Goal: Transaction & Acquisition: Obtain resource

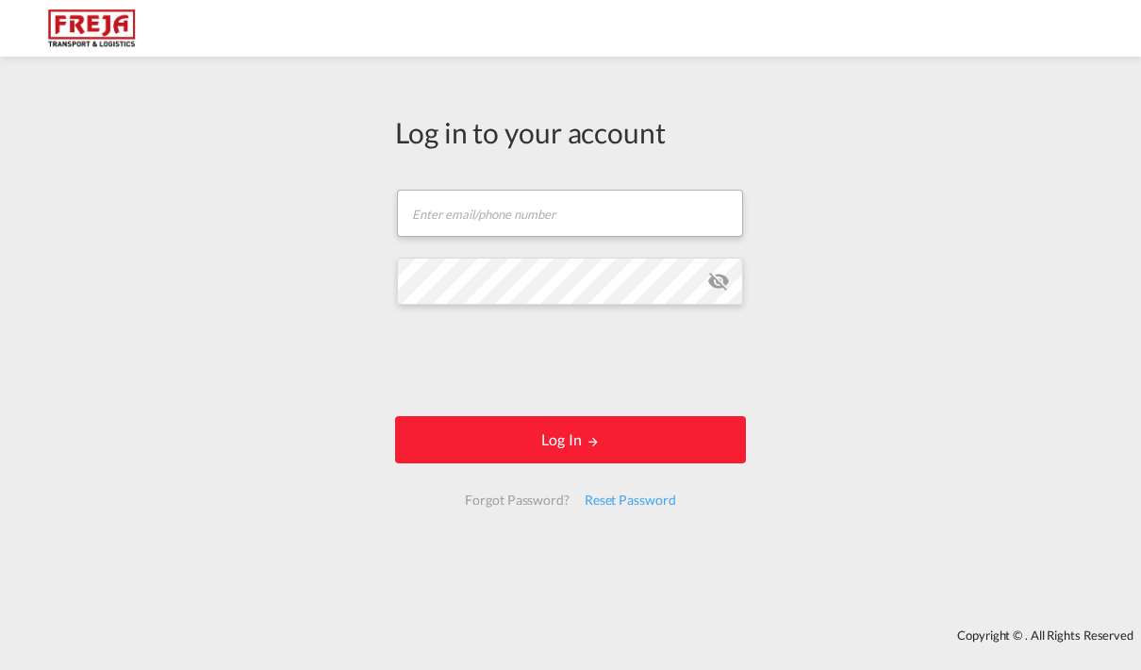
click at [473, 206] on input "text" at bounding box center [570, 213] width 346 height 47
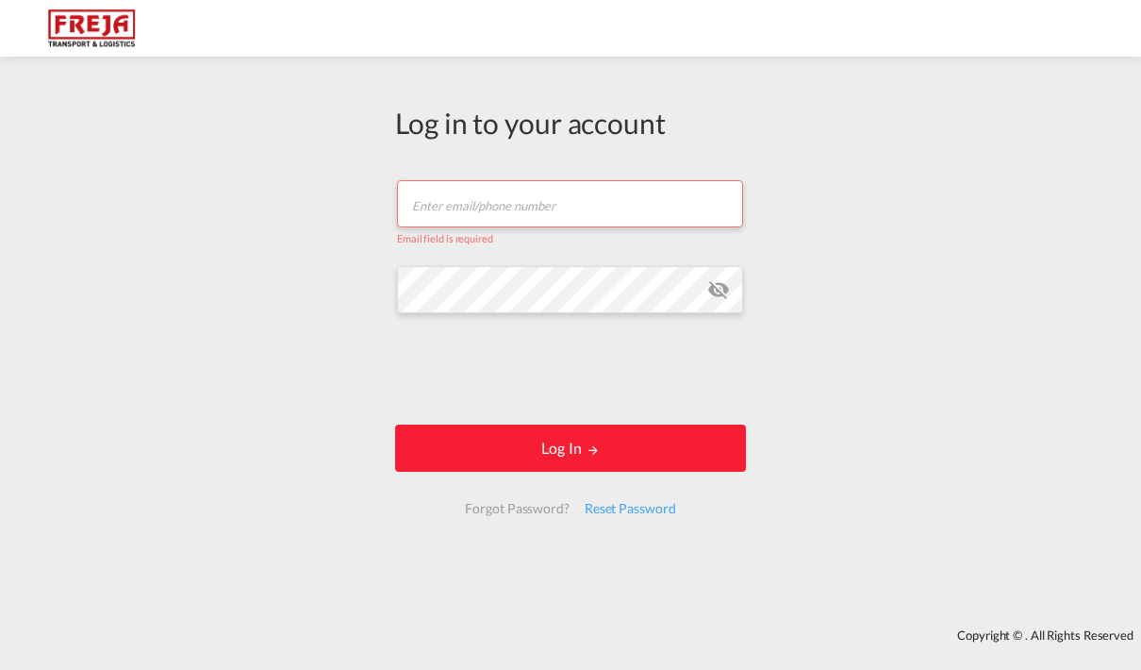
type input "[EMAIL_ADDRESS][DOMAIN_NAME]"
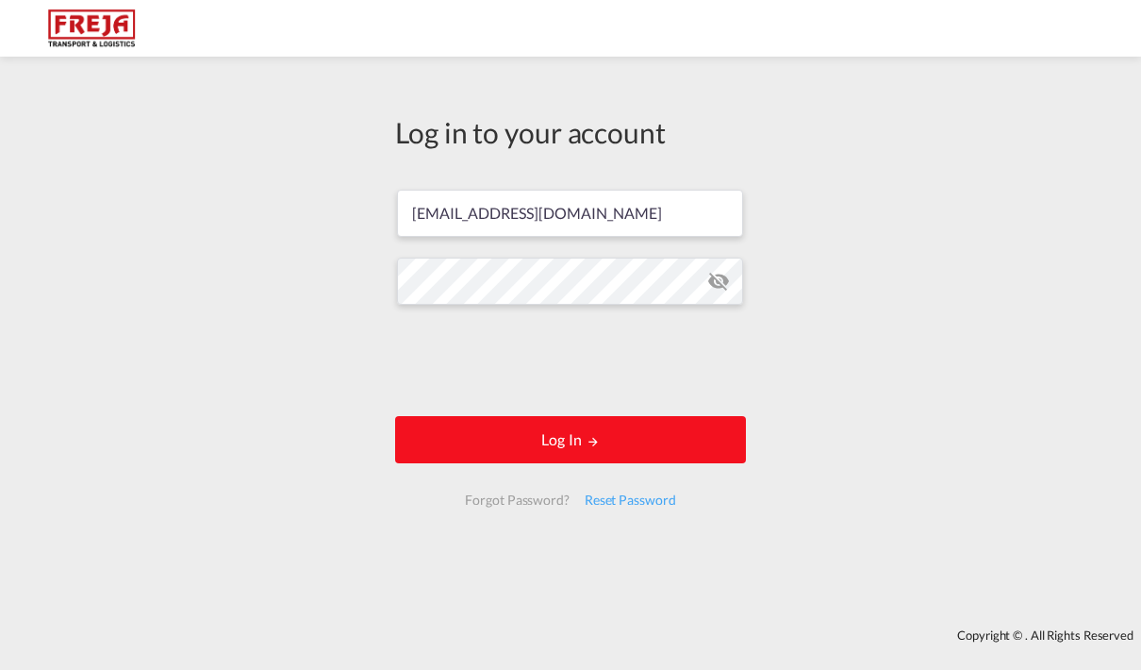
click at [590, 441] on md-icon "LOGIN" at bounding box center [593, 441] width 13 height 13
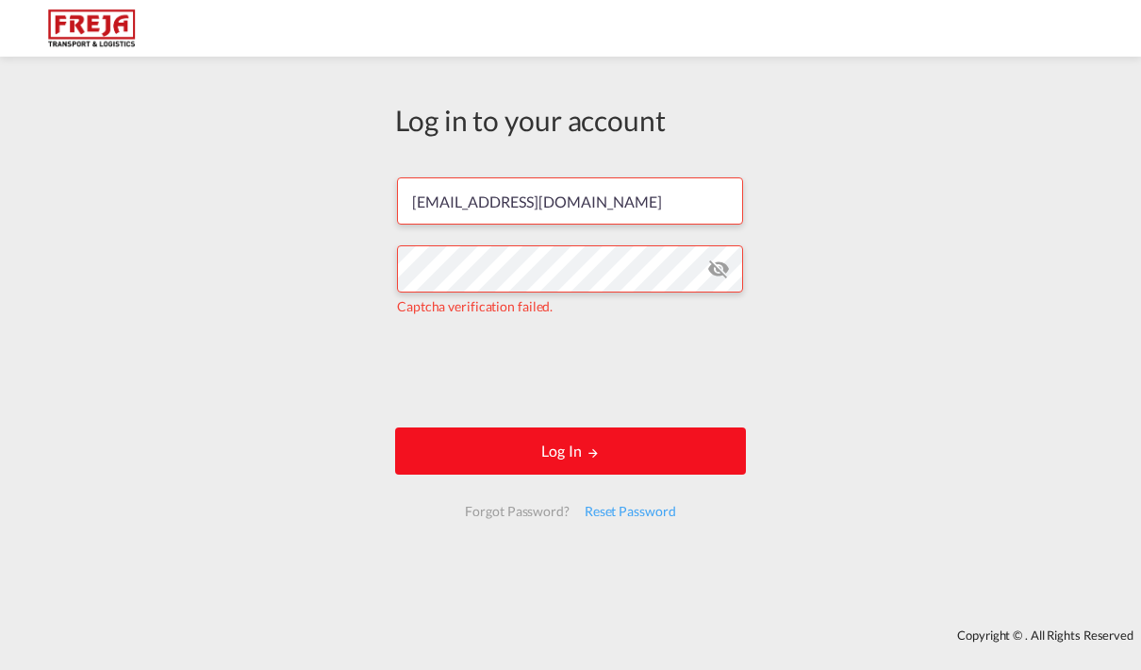
click at [539, 446] on button "Log In" at bounding box center [570, 450] width 351 height 47
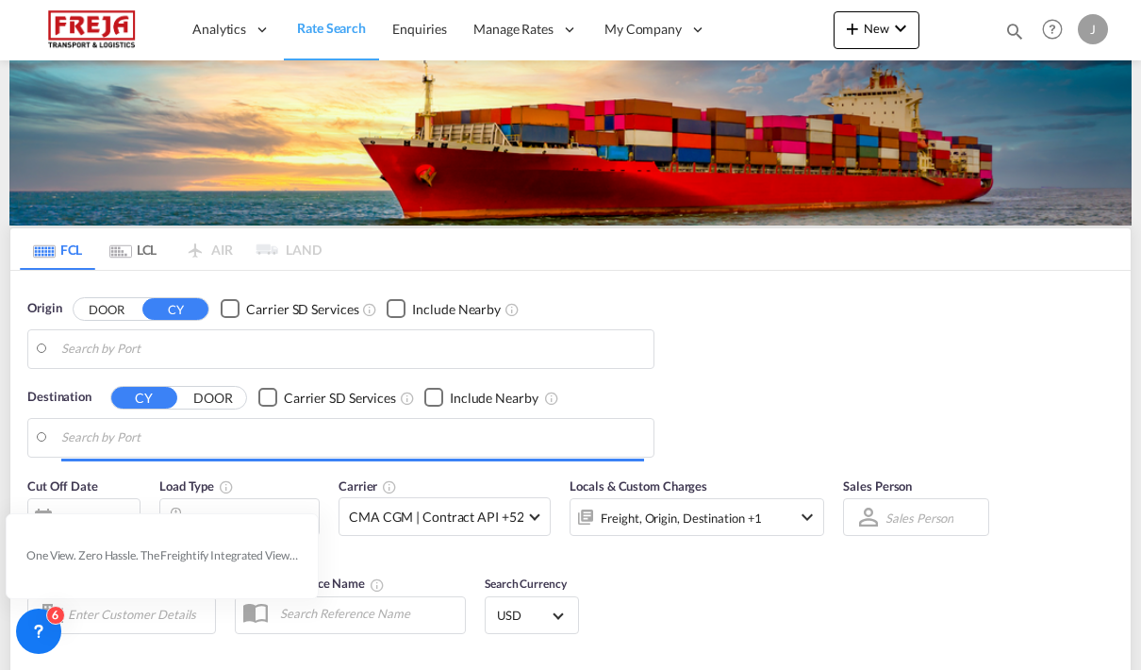
type input "[GEOGRAPHIC_DATA] ([GEOGRAPHIC_DATA]), [GEOGRAPHIC_DATA]"
type input "Gdansk, PLGDN"
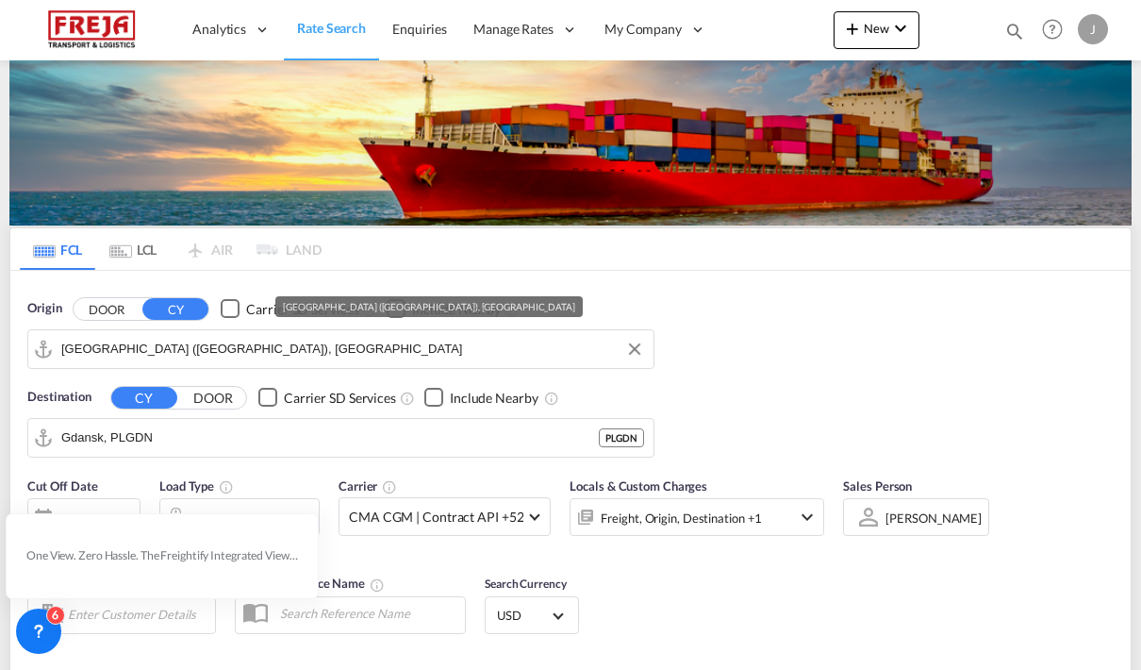
click at [127, 338] on input "[GEOGRAPHIC_DATA] ([GEOGRAPHIC_DATA]), [GEOGRAPHIC_DATA]" at bounding box center [352, 349] width 583 height 28
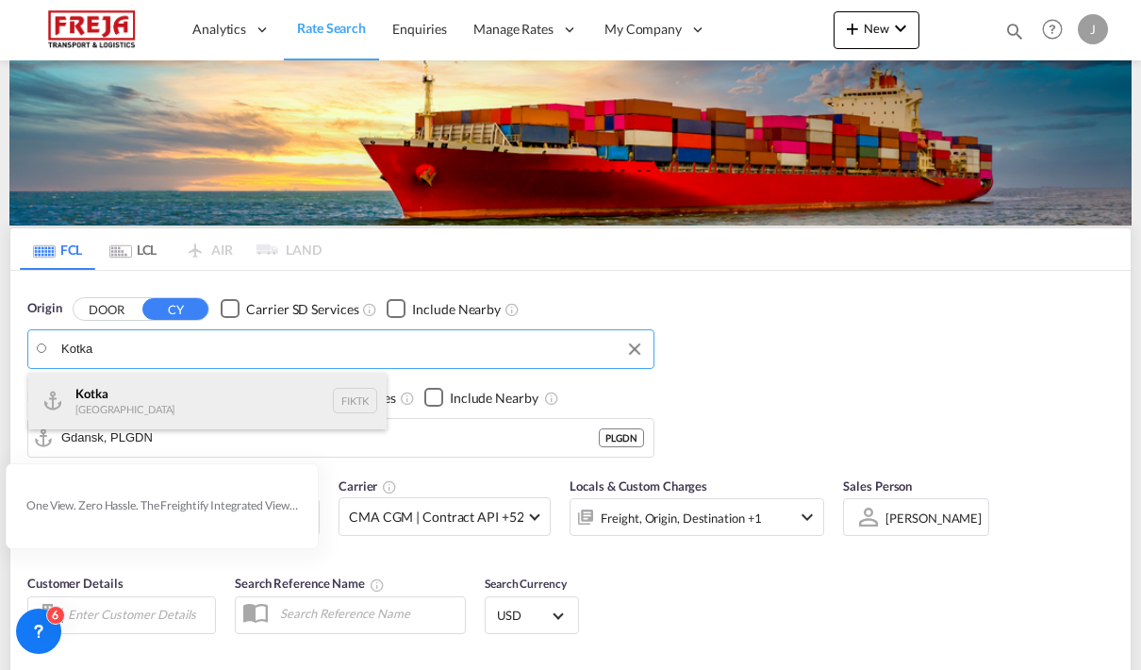
click at [76, 404] on div "Kotka Finland FIKTK" at bounding box center [207, 400] width 358 height 57
type input "Kotka, FIKTK"
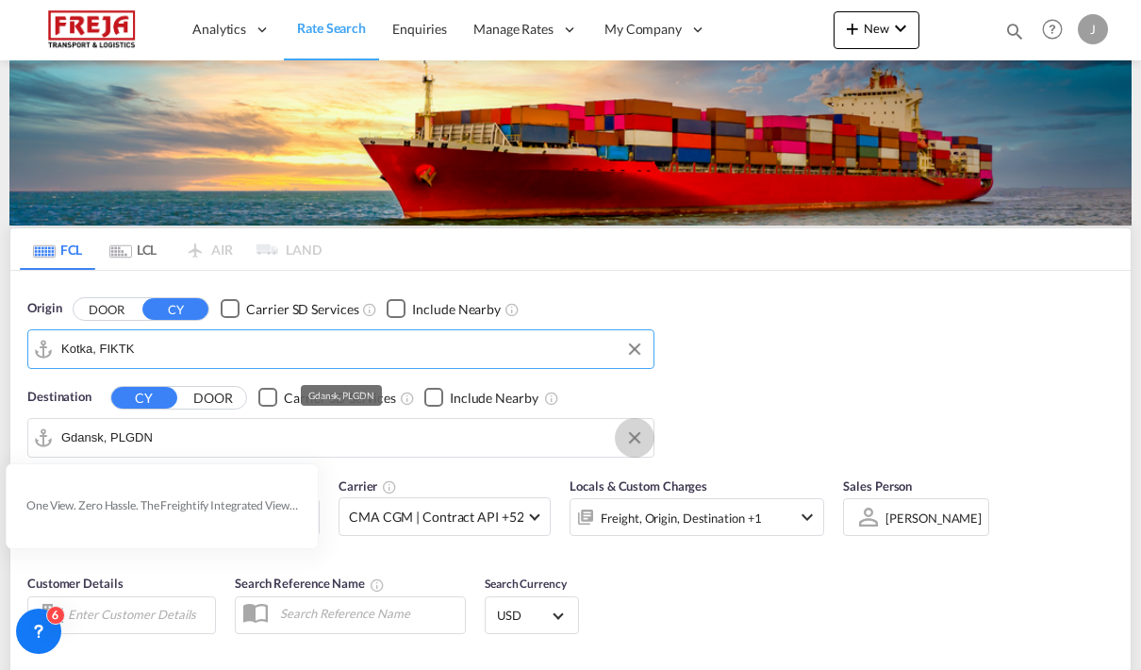
click at [629, 423] on button "Clear Input" at bounding box center [634, 437] width 28 height 28
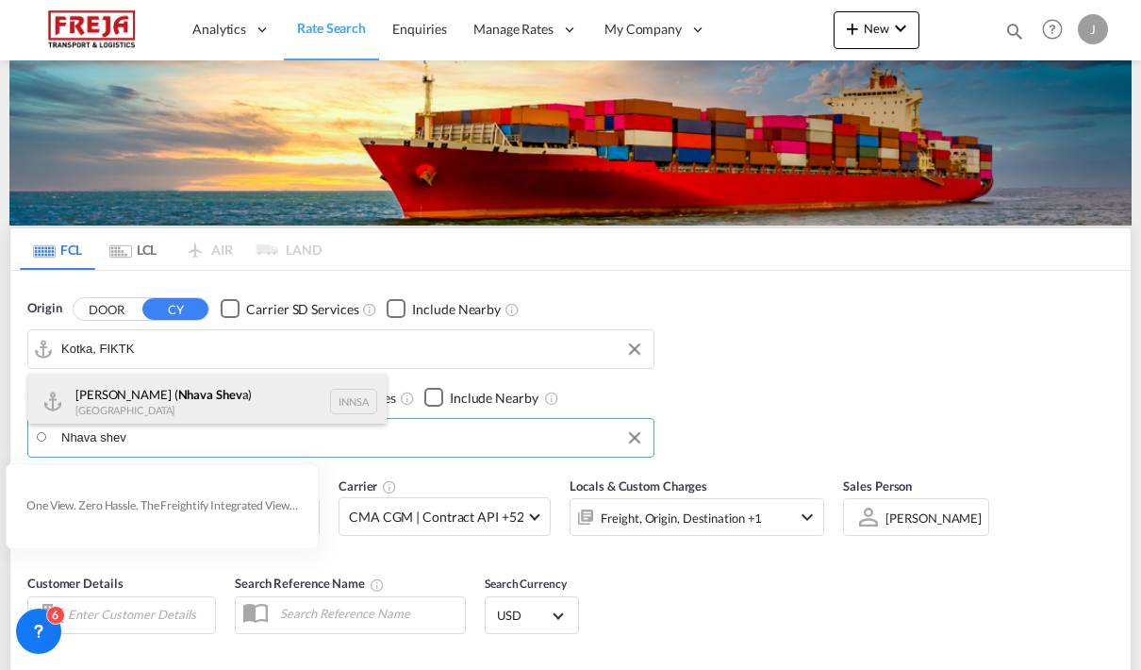
click at [118, 399] on div "[PERSON_NAME] ( Nhava Shev a) [GEOGRAPHIC_DATA] [GEOGRAPHIC_DATA]" at bounding box center [207, 401] width 358 height 57
type input "[PERSON_NAME] ([PERSON_NAME]), [GEOGRAPHIC_DATA]"
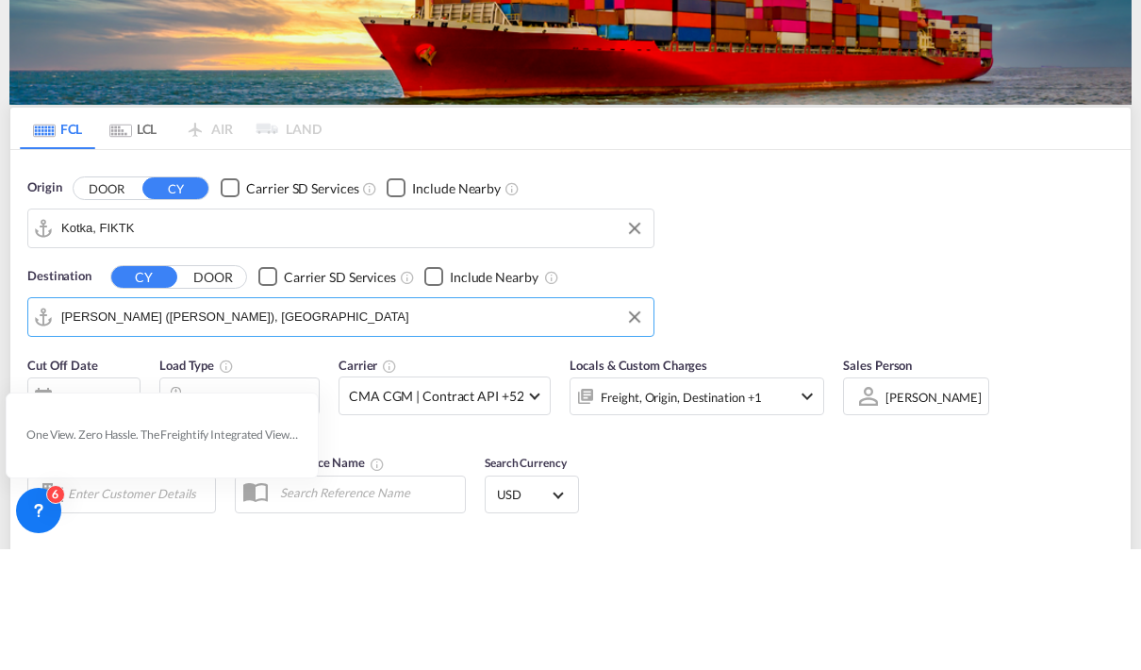
scroll to position [1, 0]
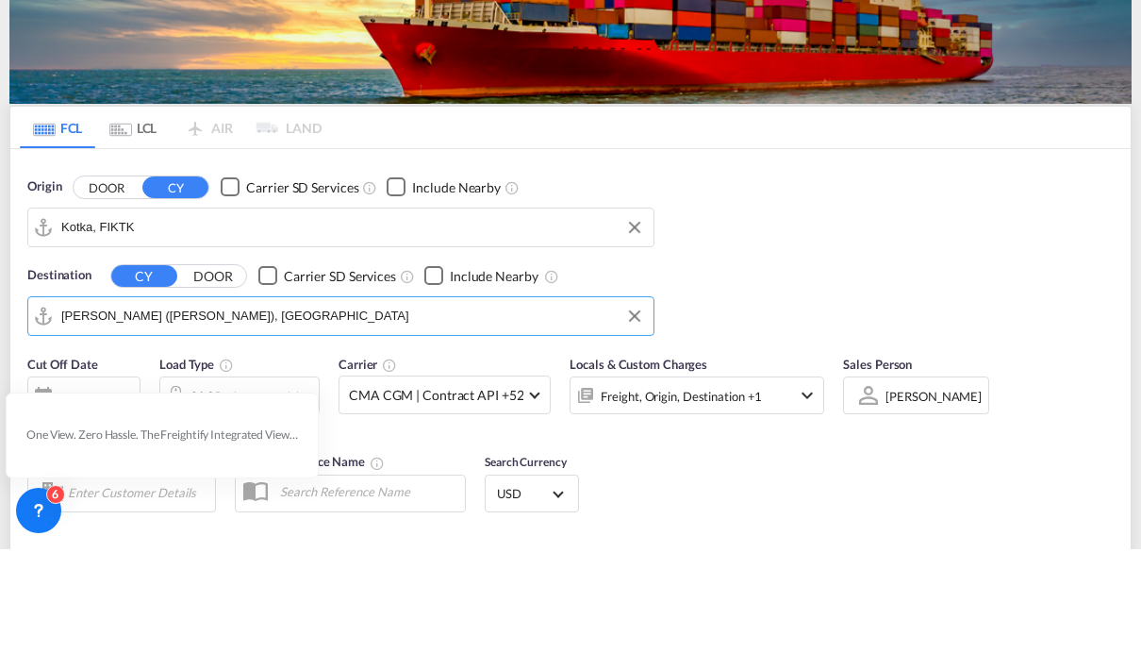
click at [945, 500] on div "Cut Off Date [DATE] [DATE] Load Type 20GP x1 Carrier CMA CGM | Contract API +52…" at bounding box center [570, 558] width 1120 height 184
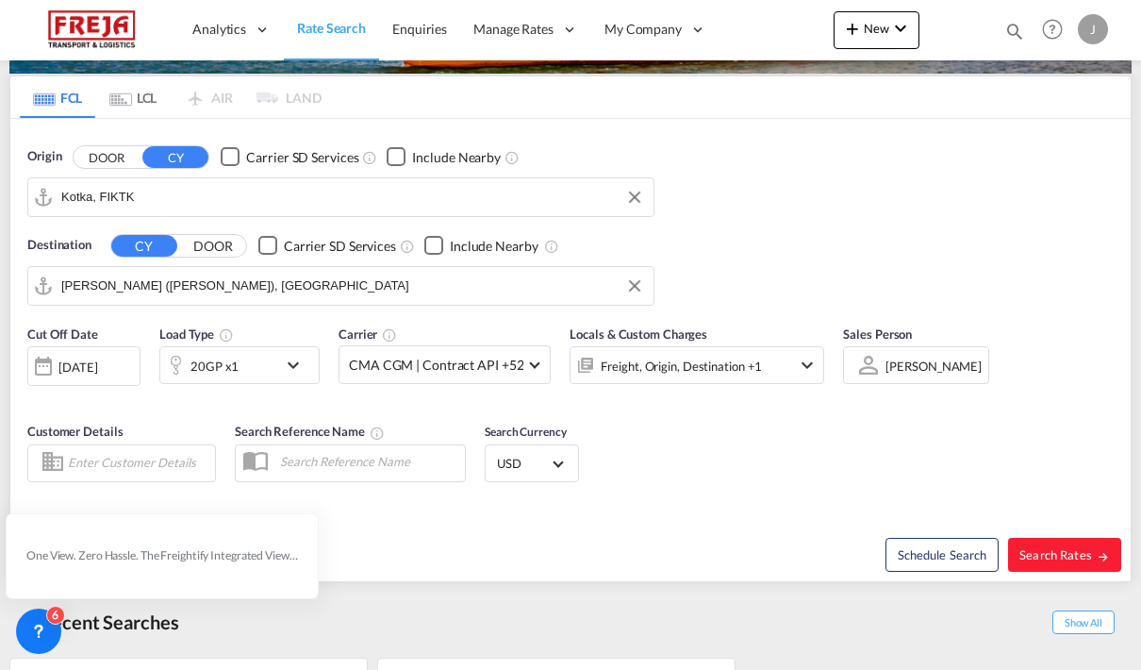
scroll to position [163, 0]
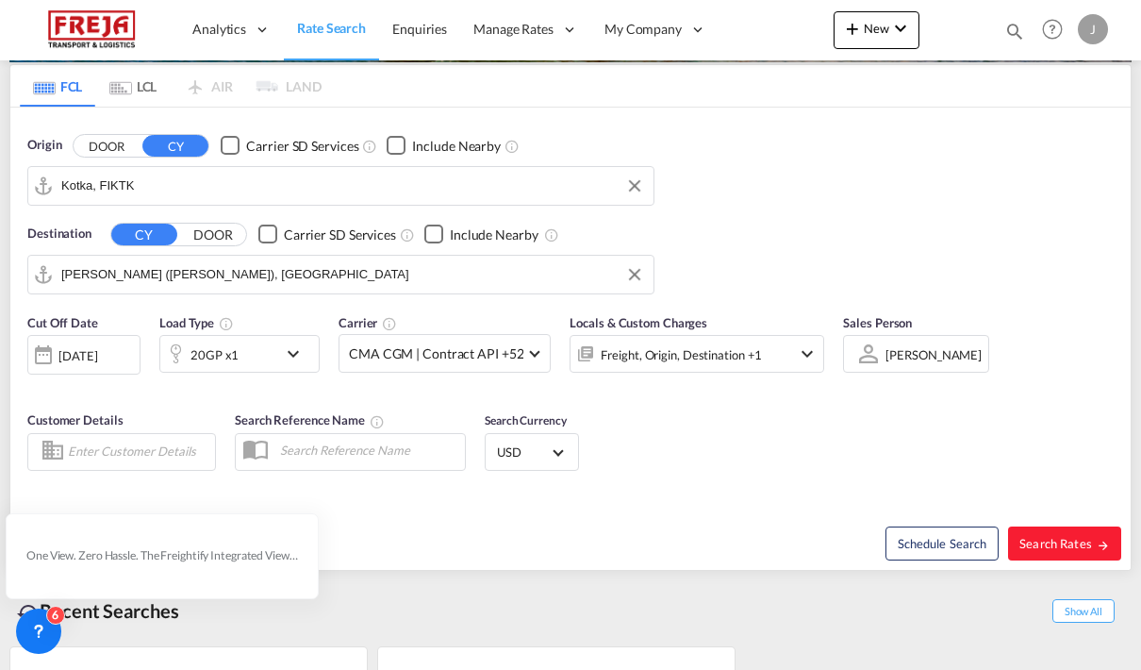
click at [222, 351] on div "20GP x1" at bounding box center [214, 354] width 48 height 26
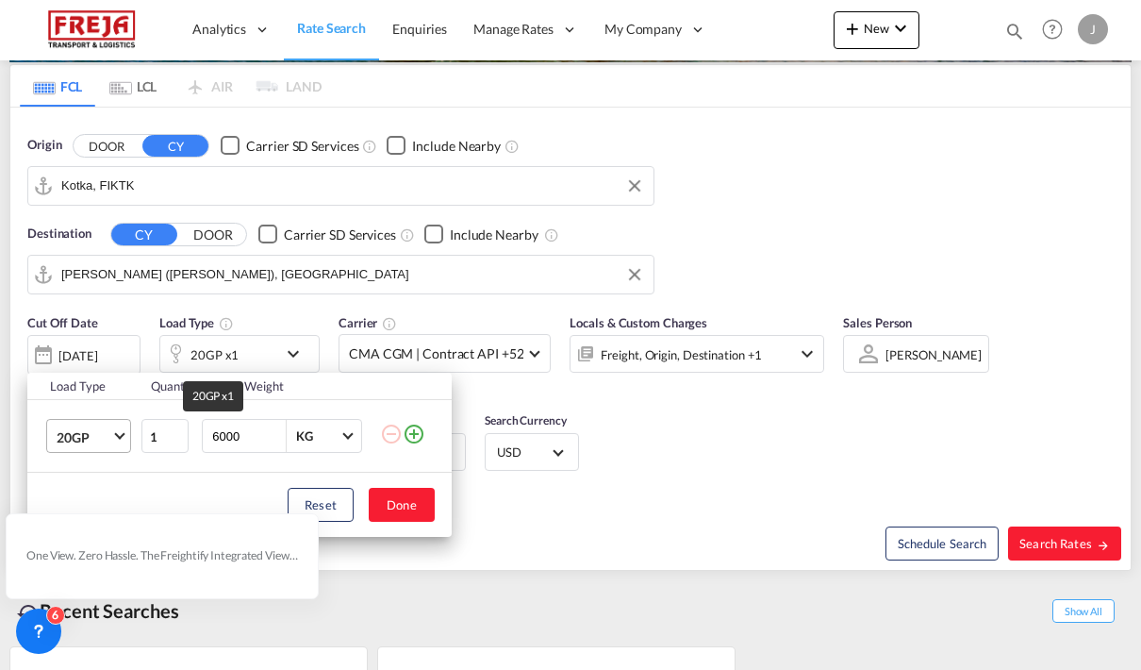
click at [80, 435] on span "20GP" at bounding box center [84, 437] width 55 height 19
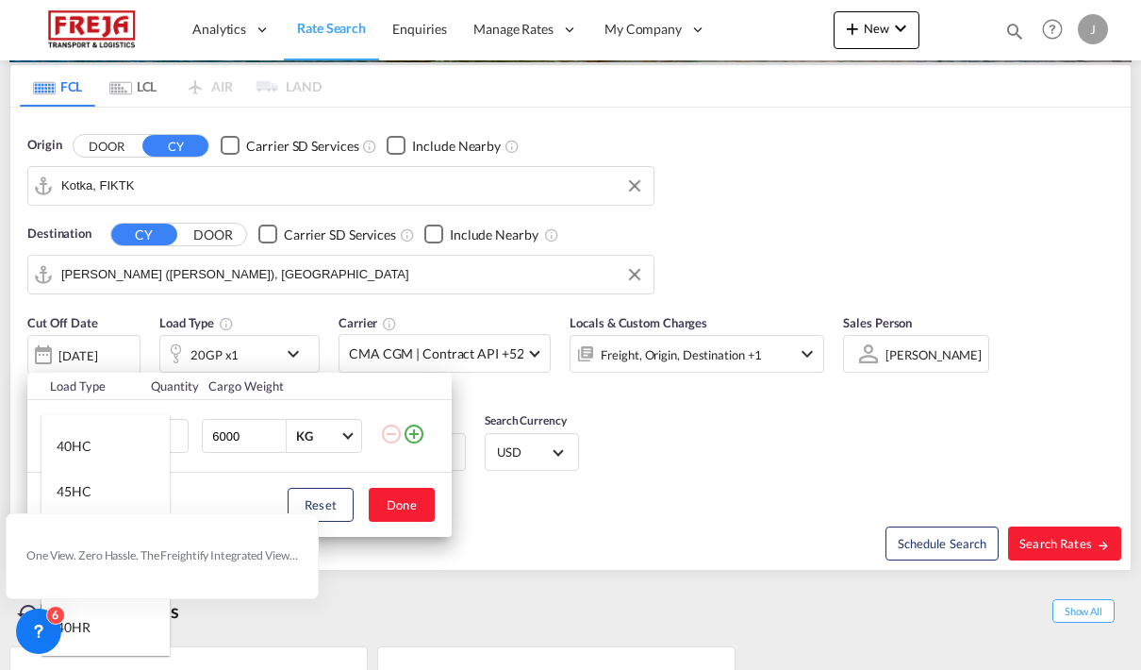
scroll to position [83, 0]
click at [69, 453] on div "40HC" at bounding box center [74, 444] width 35 height 19
click at [405, 506] on button "Done" at bounding box center [402, 505] width 66 height 34
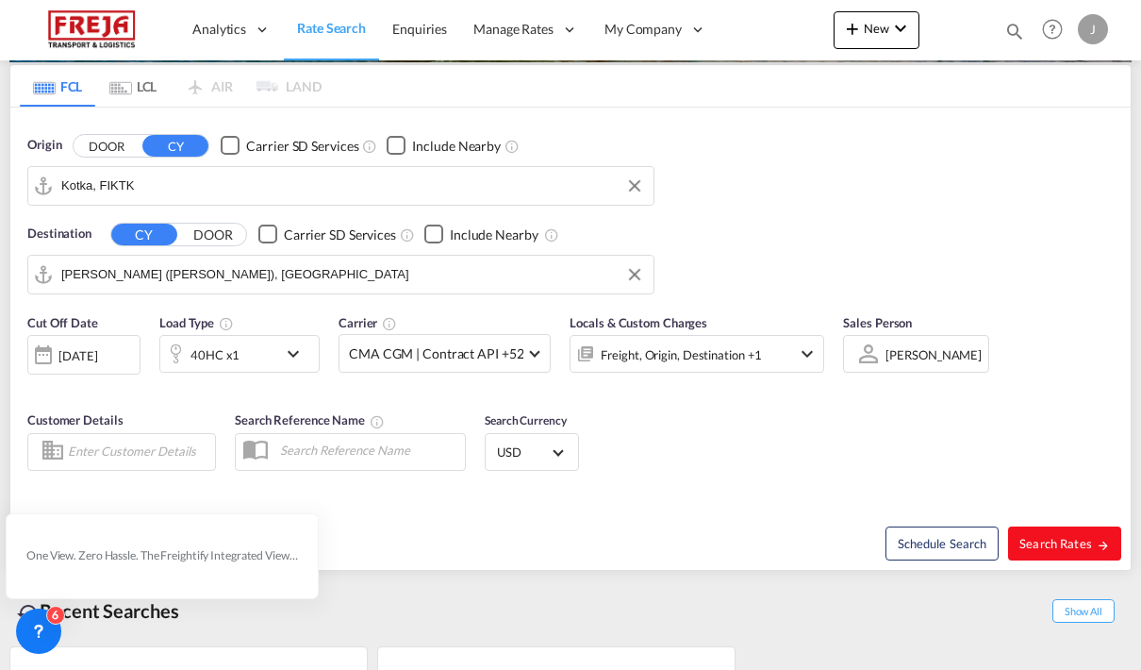
click at [1068, 545] on span "Search Rates" at bounding box center [1064, 543] width 91 height 15
type input "FIKTK to INNSA / [DATE]"
